Goal: Task Accomplishment & Management: Complete application form

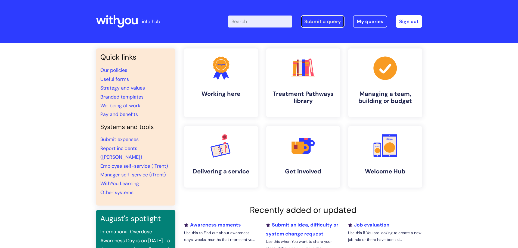
click at [328, 21] on link "Submit a query" at bounding box center [323, 21] width 44 height 13
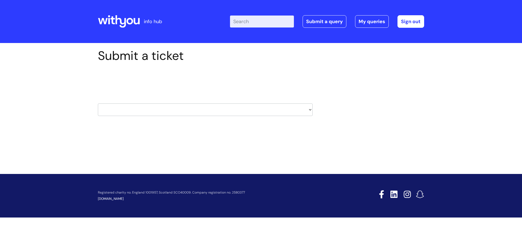
click at [134, 110] on select "HR / People IT and Support Clinical Drug Alerts Finance Accounts Data Support T…" at bounding box center [205, 109] width 215 height 13
select select "data_support_team"
click at [98, 103] on select "HR / People IT and Support Clinical Drug Alerts Finance Accounts Data Support T…" at bounding box center [205, 109] width 215 height 13
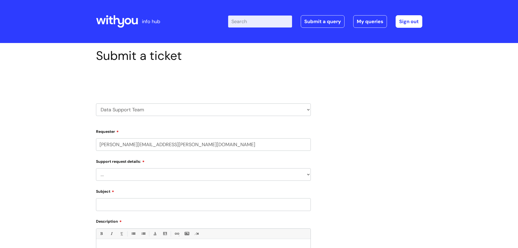
click at [113, 171] on select "... My enquiry relates to Nebula My enquiry relates to Halo My enquiry relates …" at bounding box center [203, 174] width 215 height 13
select select "My enquiry is something else"
click at [96, 168] on select "... My enquiry relates to Nebula My enquiry relates to Halo My enquiry relates …" at bounding box center [203, 174] width 215 height 13
click at [121, 205] on input "Subject" at bounding box center [203, 204] width 215 height 13
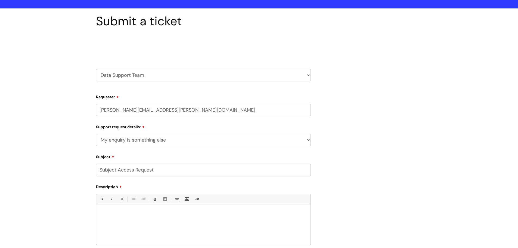
scroll to position [82, 0]
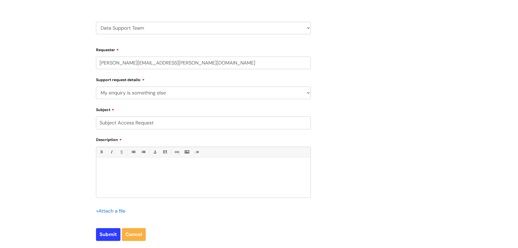
type input "Subject Access Request"
click at [134, 168] on p at bounding box center [203, 166] width 206 height 5
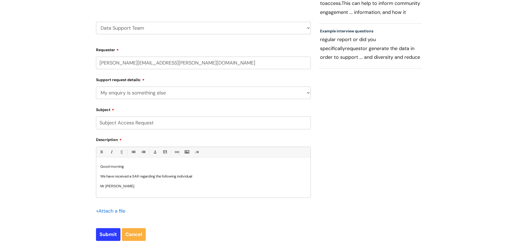
click at [104, 191] on p at bounding box center [203, 191] width 206 height 5
drag, startPoint x: 200, startPoint y: 176, endPoint x: 178, endPoint y: 175, distance: 21.8
click at [178, 175] on p "We have received a SAR regarding the following individual" at bounding box center [203, 176] width 206 height 5
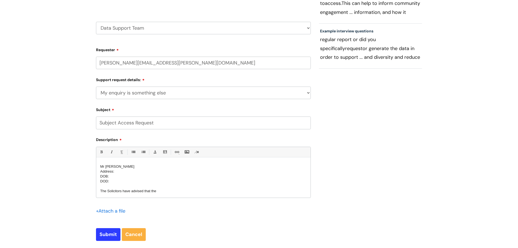
click at [170, 191] on p "The Solicitors have advised that the" at bounding box center [203, 191] width 206 height 5
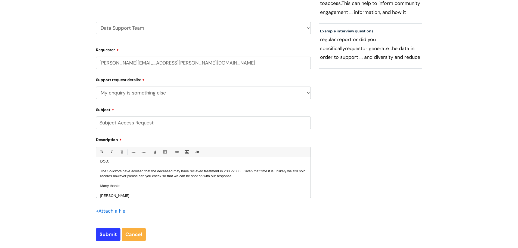
scroll to position [12, 0]
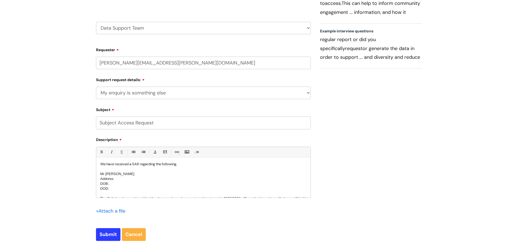
click at [113, 183] on p "DOB:" at bounding box center [203, 183] width 206 height 5
click at [123, 178] on p "Address:" at bounding box center [203, 178] width 206 height 5
click at [149, 177] on span "Address:[STREET_ADDRESS]" at bounding box center [124, 179] width 49 height 4
click at [120, 189] on p "DOD:" at bounding box center [203, 188] width 206 height 5
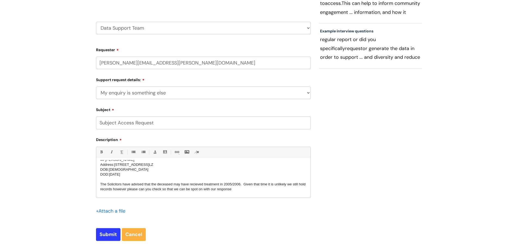
scroll to position [39, 0]
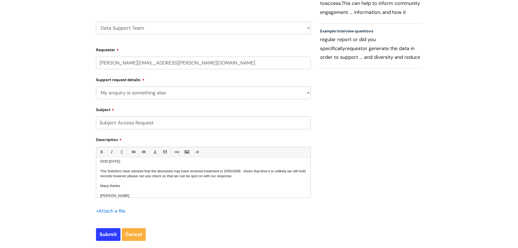
click at [243, 170] on font "The Solicitors have advised that the deceased may have received treatment in 20…" at bounding box center [202, 173] width 205 height 9
drag, startPoint x: 267, startPoint y: 171, endPoint x: 254, endPoint y: 170, distance: 12.5
click at [254, 170] on font "The Solicitors have advised that the deceased may have received treatment in 20…" at bounding box center [202, 173] width 205 height 9
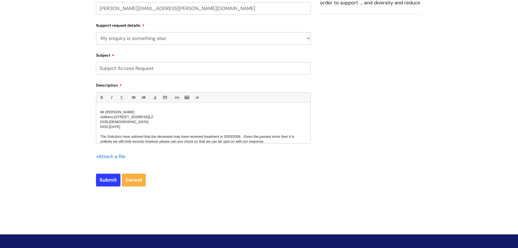
scroll to position [44, 0]
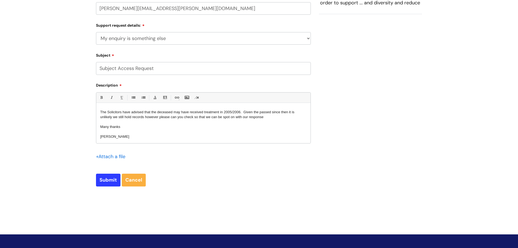
click at [243, 112] on font "The Solicitors have advised that the deceased may have received treatment in 20…" at bounding box center [197, 114] width 194 height 9
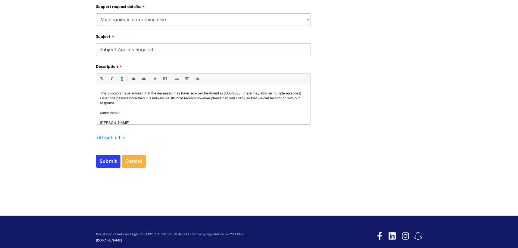
scroll to position [166, 0]
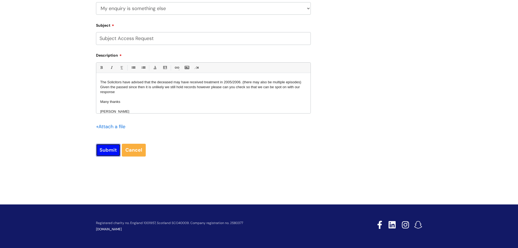
click at [106, 149] on input "Submit" at bounding box center [108, 150] width 24 height 13
type input "Please Wait..."
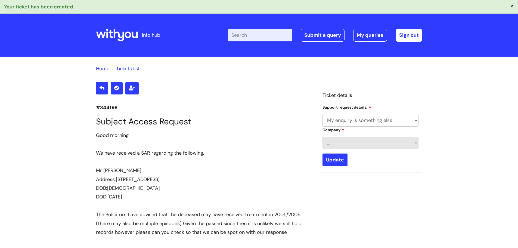
select select "My enquiry is something else"
drag, startPoint x: 122, startPoint y: 107, endPoint x: 95, endPoint y: 107, distance: 27.5
click at [95, 107] on div "#344198 Subject Access Request Good morning We have received a SAR regarding th…" at bounding box center [203, 245] width 223 height 326
copy p "#344198"
